Goal: Navigation & Orientation: Understand site structure

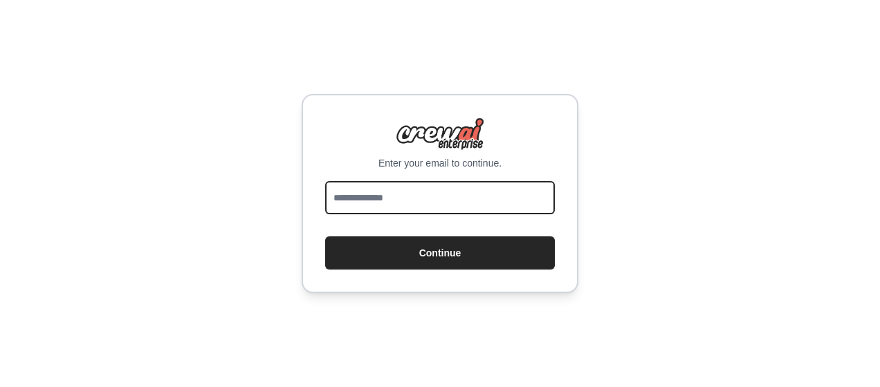
click at [408, 200] on input "email" at bounding box center [440, 197] width 230 height 33
type input "**********"
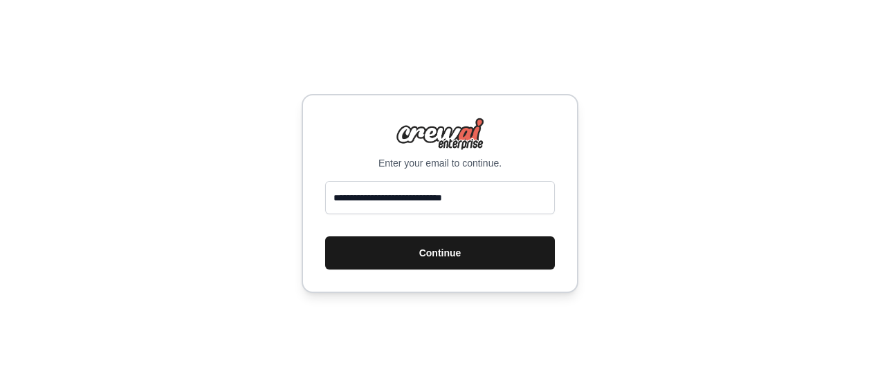
click at [491, 254] on button "Continue" at bounding box center [440, 253] width 230 height 33
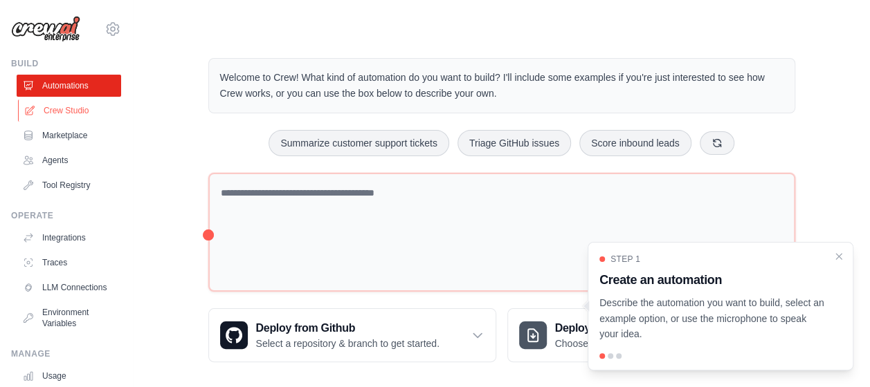
click at [55, 103] on link "Crew Studio" at bounding box center [70, 111] width 104 height 22
click at [840, 260] on icon "Close walkthrough" at bounding box center [838, 256] width 12 height 12
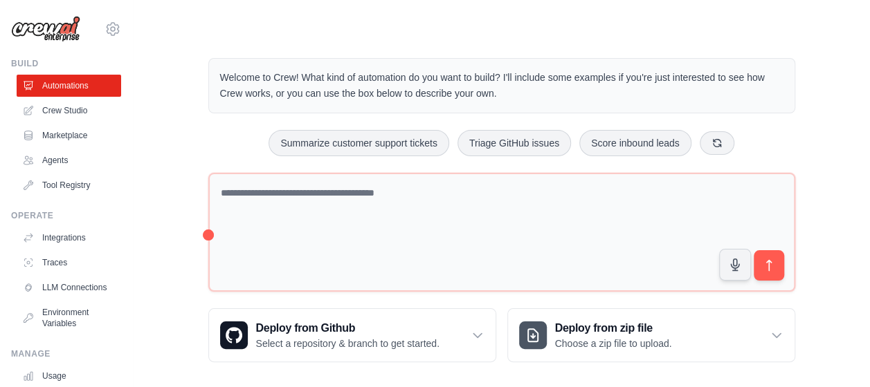
scroll to position [10, 0]
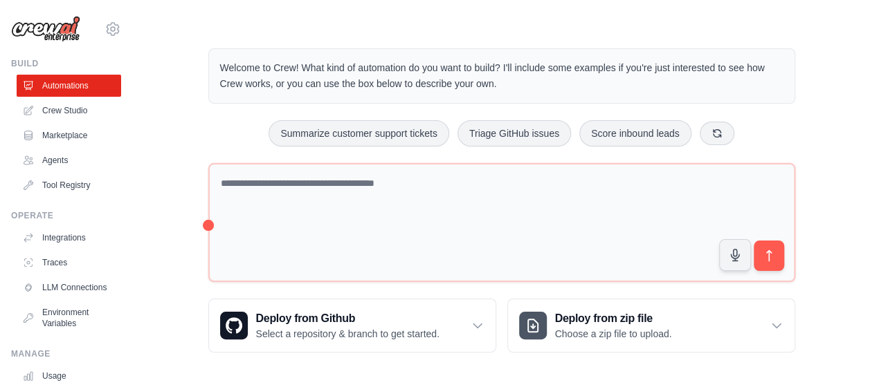
click at [65, 99] on ul "Automations Crew Studio Marketplace Agents Tool Registry" at bounding box center [69, 136] width 104 height 122
click at [62, 107] on link "Crew Studio" at bounding box center [70, 111] width 104 height 22
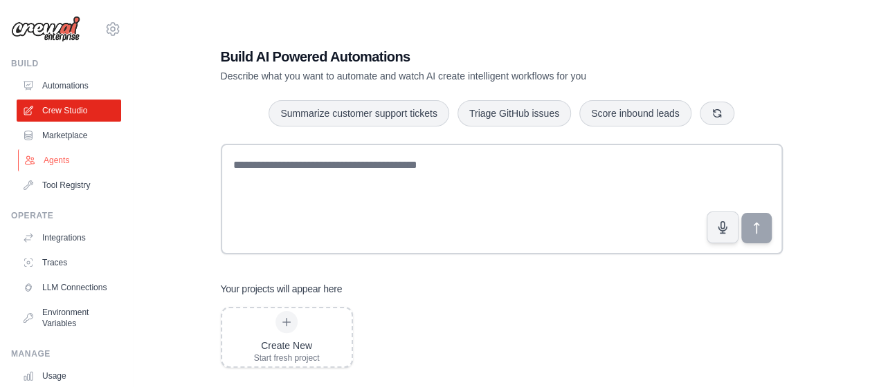
click at [58, 158] on link "Agents" at bounding box center [70, 160] width 104 height 22
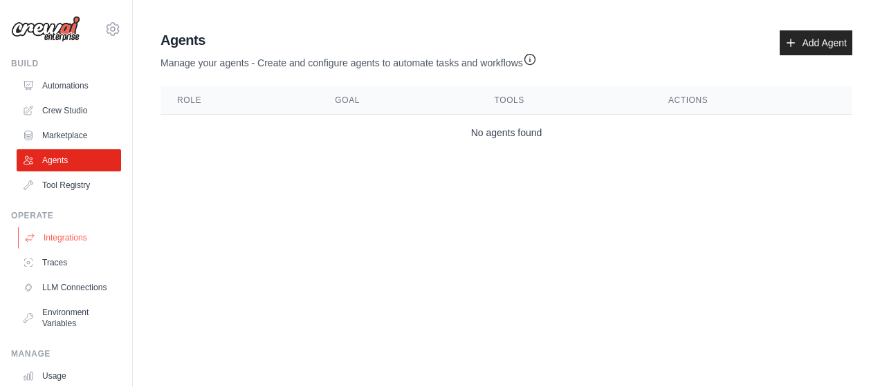
click at [69, 236] on link "Integrations" at bounding box center [70, 238] width 104 height 22
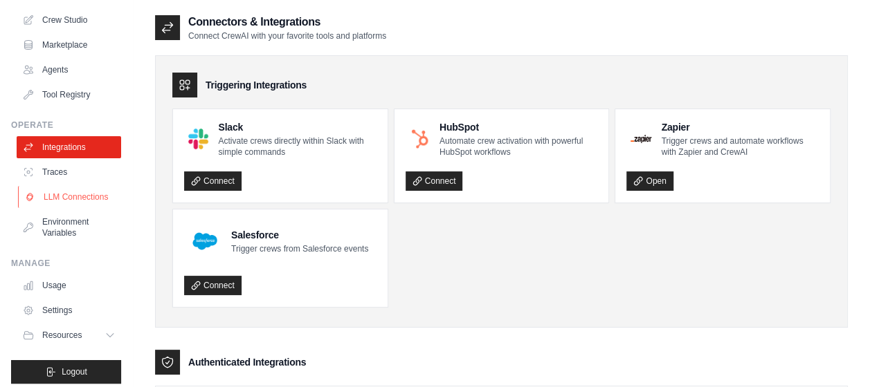
scroll to position [91, 0]
click at [68, 208] on link "LLM Connections" at bounding box center [70, 196] width 104 height 22
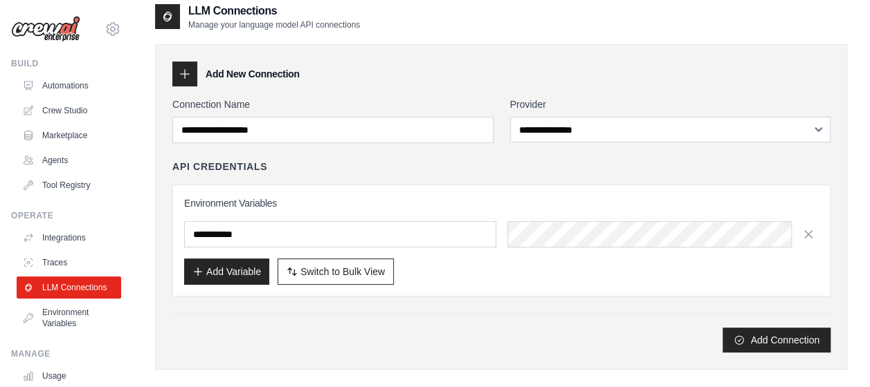
scroll to position [10, 0]
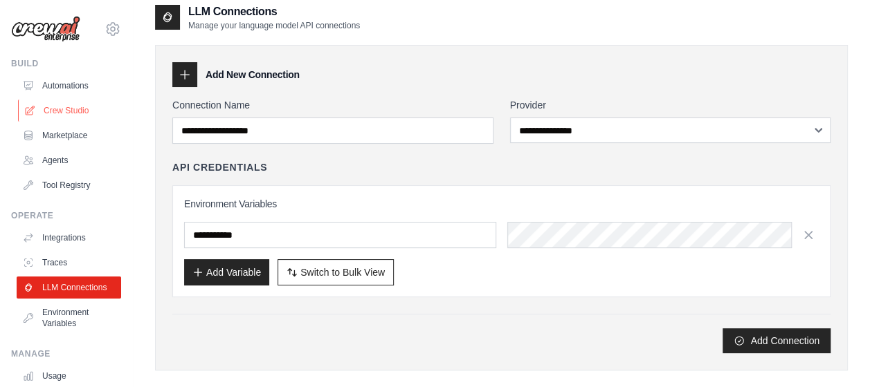
click at [52, 104] on link "Crew Studio" at bounding box center [70, 111] width 104 height 22
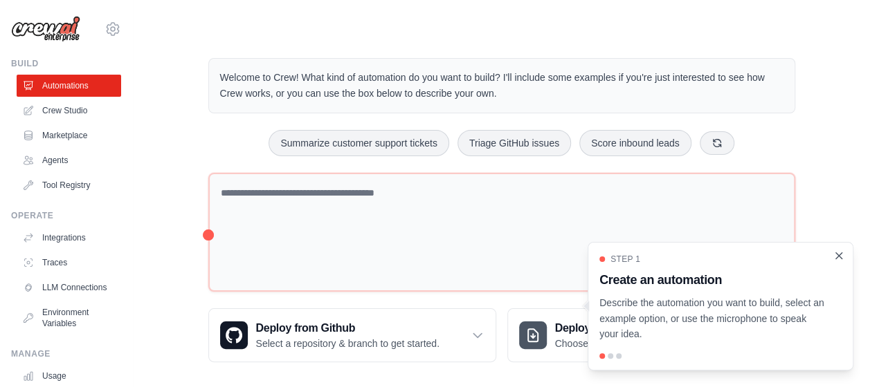
click at [835, 252] on icon "Close walkthrough" at bounding box center [838, 256] width 12 height 12
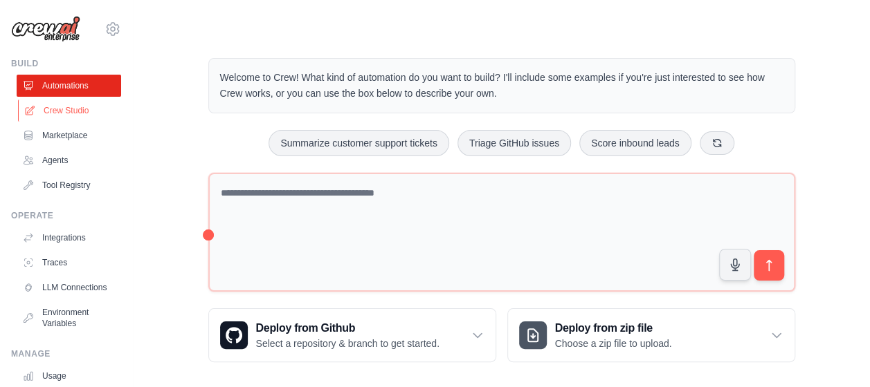
click at [77, 109] on link "Crew Studio" at bounding box center [70, 111] width 104 height 22
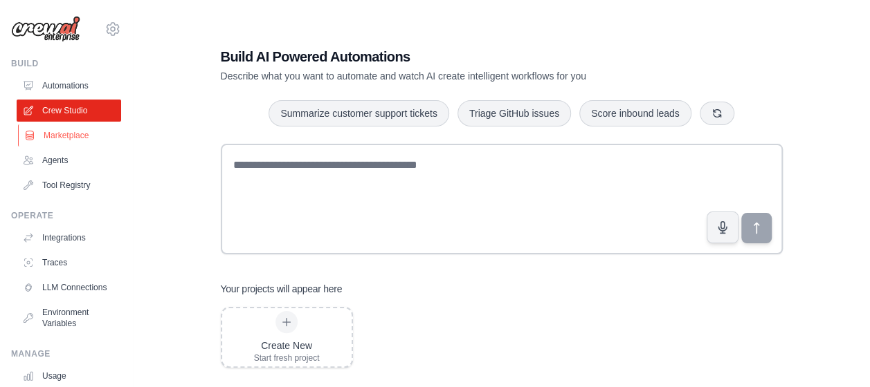
click at [61, 140] on link "Marketplace" at bounding box center [70, 136] width 104 height 22
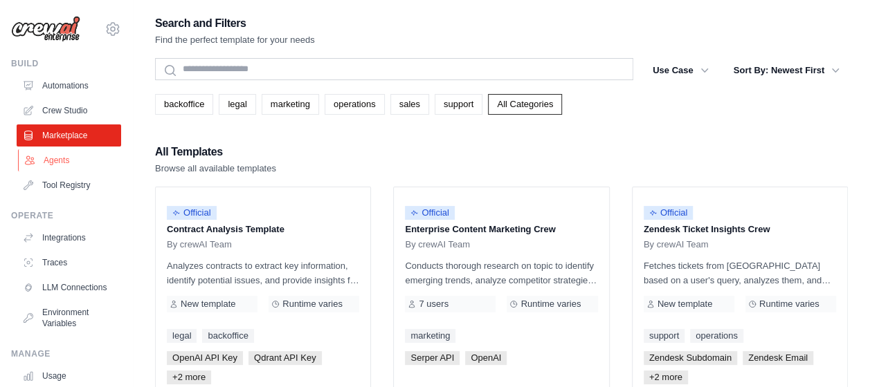
click at [59, 157] on link "Agents" at bounding box center [70, 160] width 104 height 22
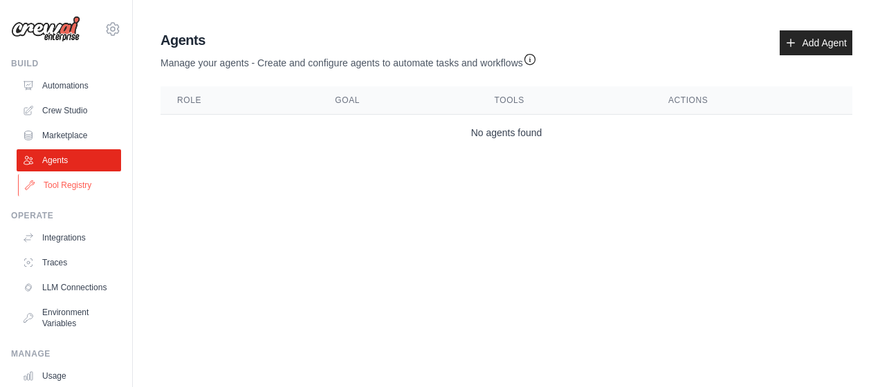
click at [49, 181] on link "Tool Registry" at bounding box center [70, 185] width 104 height 22
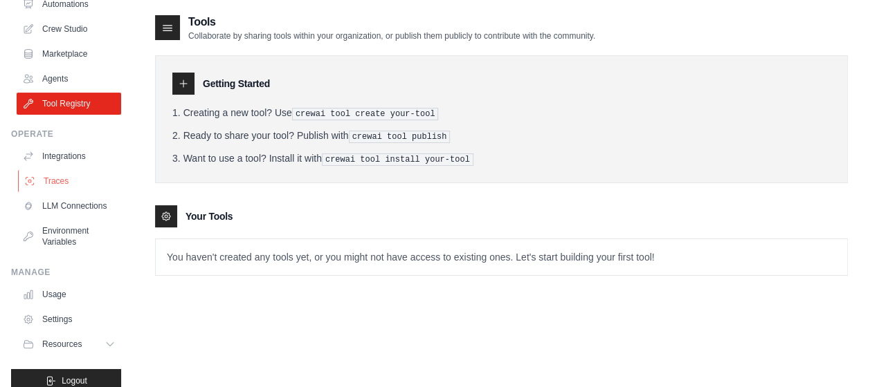
scroll to position [109, 0]
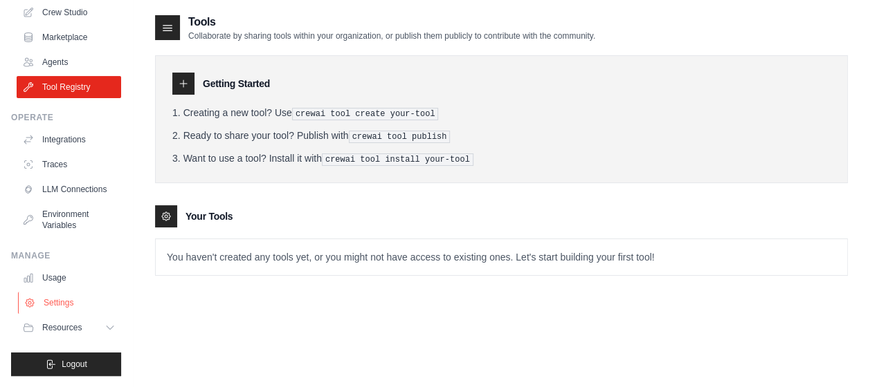
click at [60, 299] on link "Settings" at bounding box center [70, 303] width 104 height 22
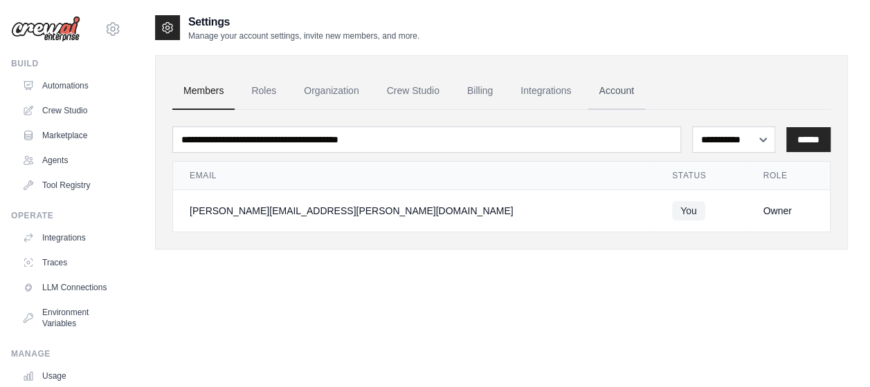
click at [617, 86] on link "Account" at bounding box center [615, 91] width 57 height 37
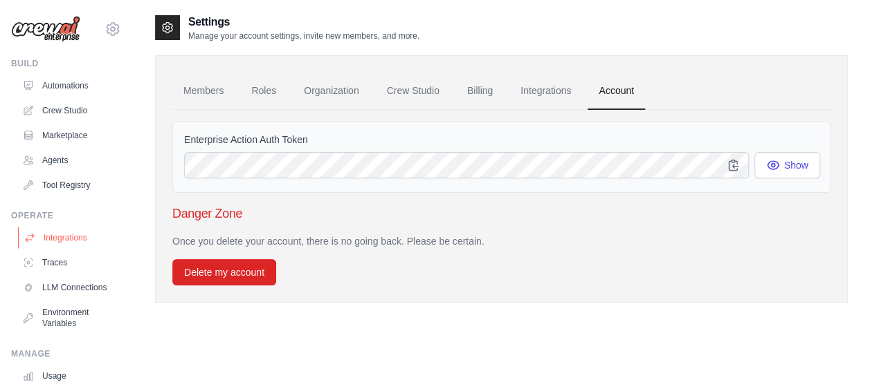
click at [56, 245] on link "Integrations" at bounding box center [70, 238] width 104 height 22
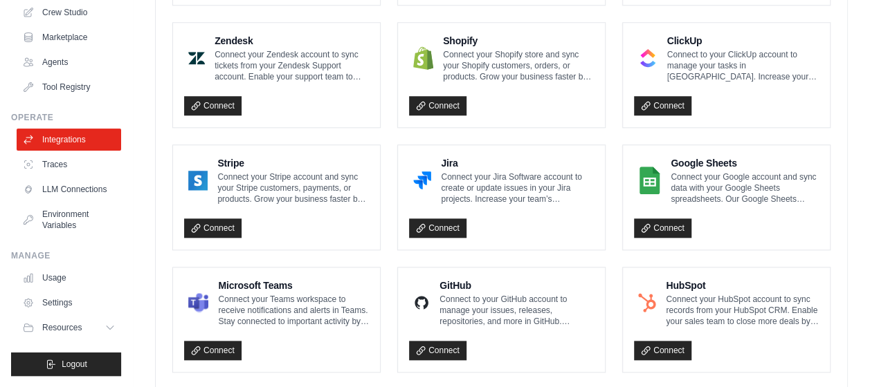
scroll to position [697, 0]
